Goal: Task Accomplishment & Management: Use online tool/utility

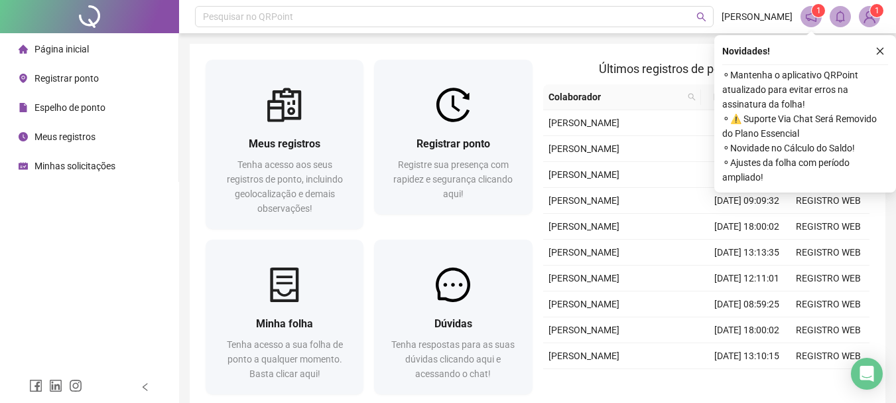
click at [539, 131] on div "Últimos registros de ponto sincronizados Colaborador Data/Hora Origem DEBORAH D…" at bounding box center [707, 230] width 338 height 340
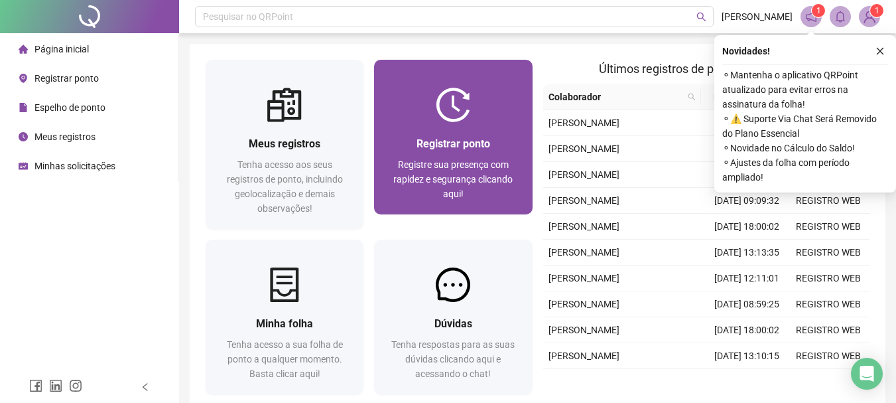
click at [432, 137] on span "Registrar ponto" at bounding box center [454, 143] width 74 height 13
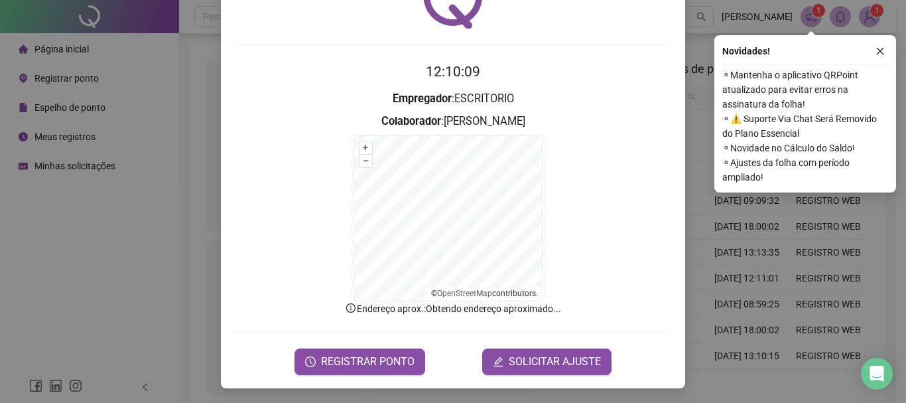
scroll to position [82, 0]
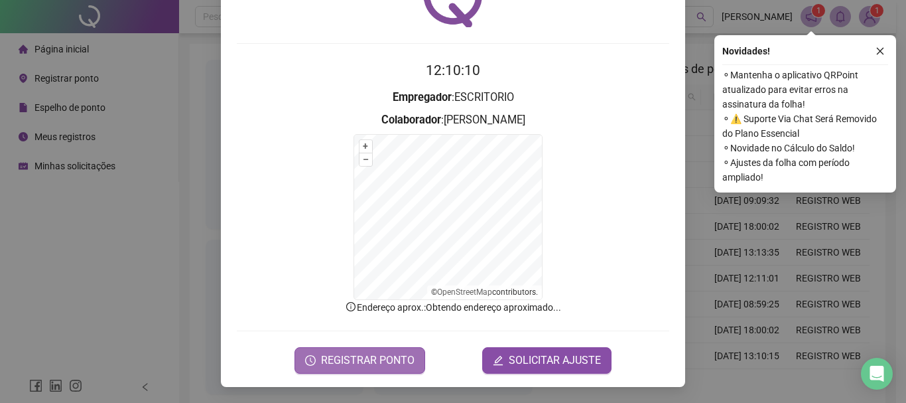
click at [352, 359] on span "REGISTRAR PONTO" at bounding box center [368, 360] width 94 height 16
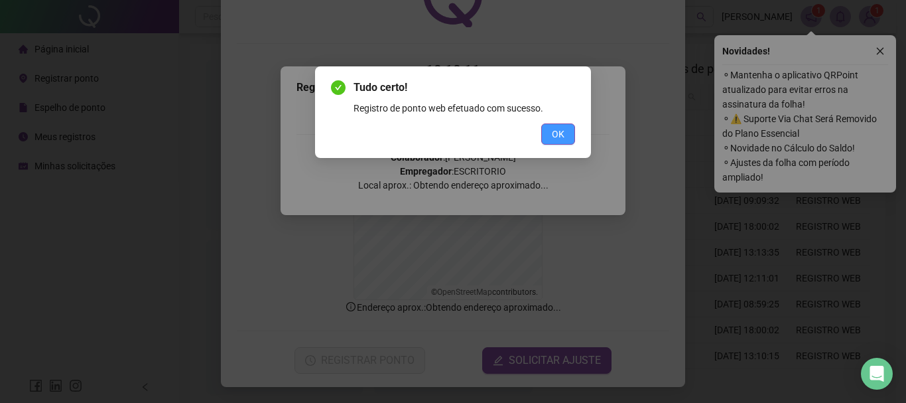
click at [556, 130] on span "OK" at bounding box center [558, 134] width 13 height 15
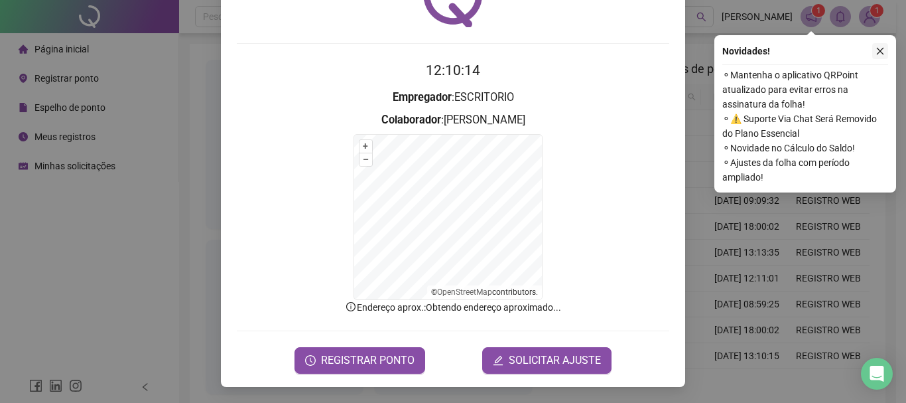
click at [881, 50] on icon "close" at bounding box center [880, 51] width 7 height 7
